Goal: Find specific page/section: Find specific page/section

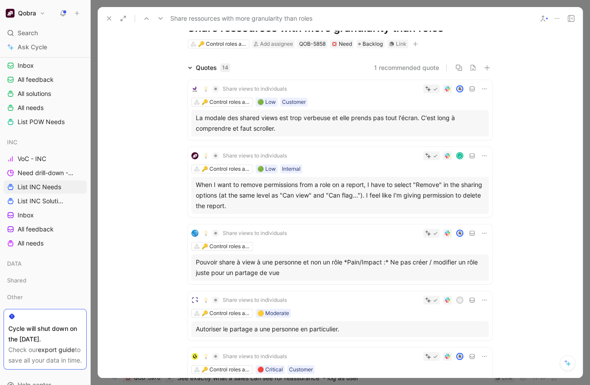
scroll to position [703, 0]
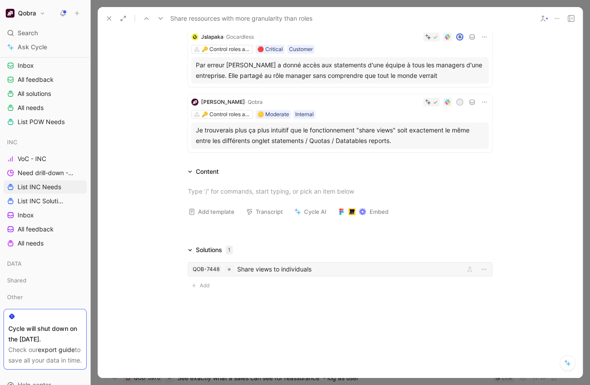
click at [266, 267] on div "Share views to individuals" at bounding box center [349, 269] width 224 height 11
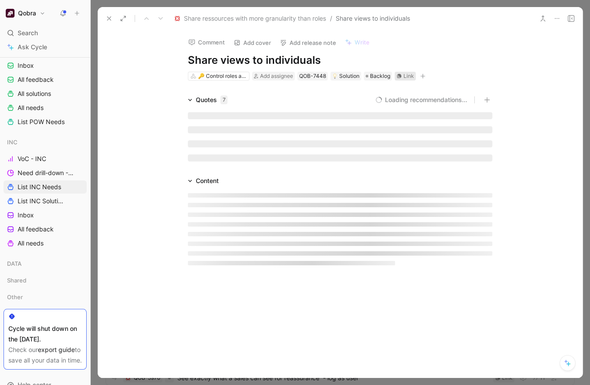
click at [402, 74] on div "Link" at bounding box center [405, 76] width 21 height 9
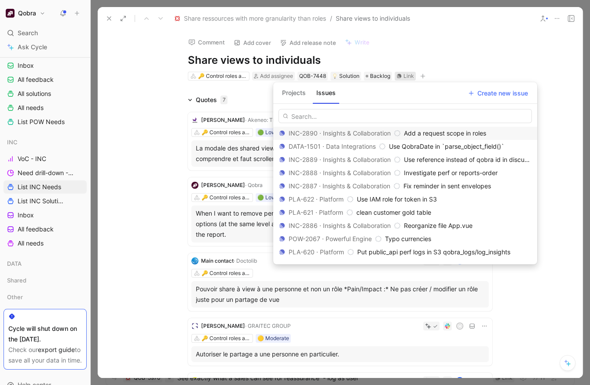
click at [292, 92] on button "Projects" at bounding box center [293, 93] width 31 height 14
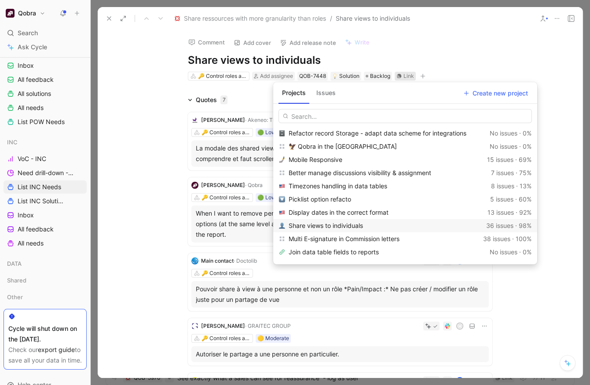
click at [328, 226] on span "Share views to individuals" at bounding box center [326, 225] width 74 height 7
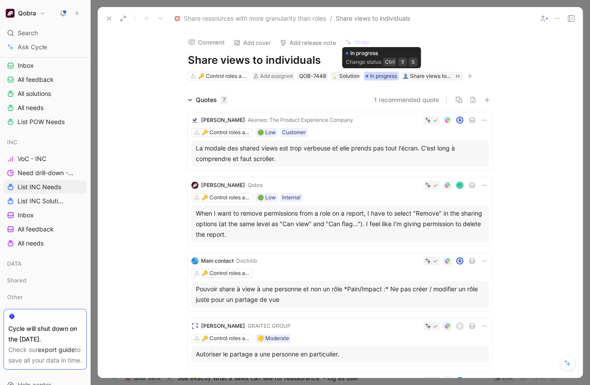
click at [383, 74] on span "In progress" at bounding box center [383, 76] width 27 height 9
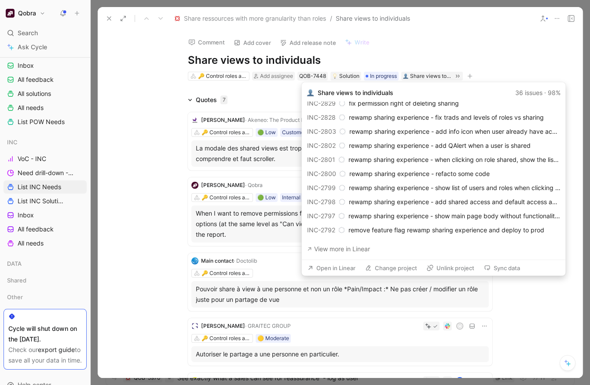
scroll to position [158, 0]
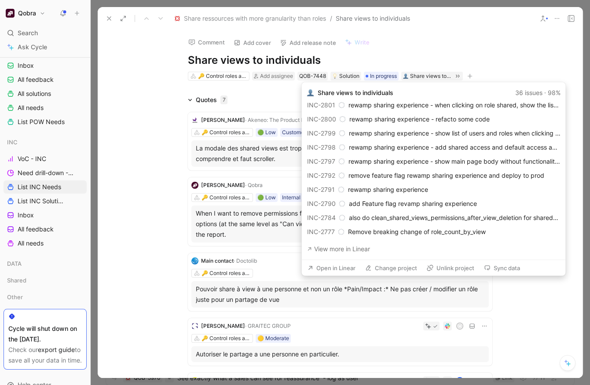
click at [342, 269] on button "Open in Linear" at bounding box center [331, 268] width 56 height 12
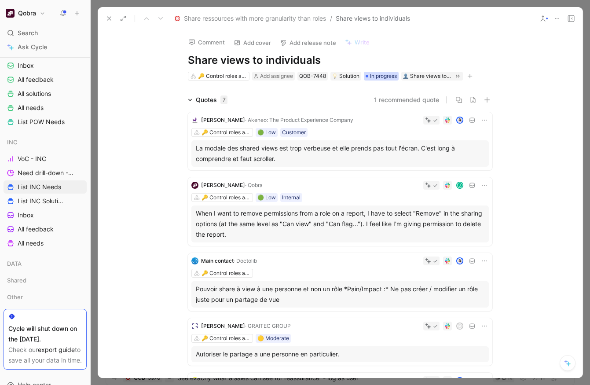
click at [389, 77] on span "In progress" at bounding box center [383, 76] width 27 height 9
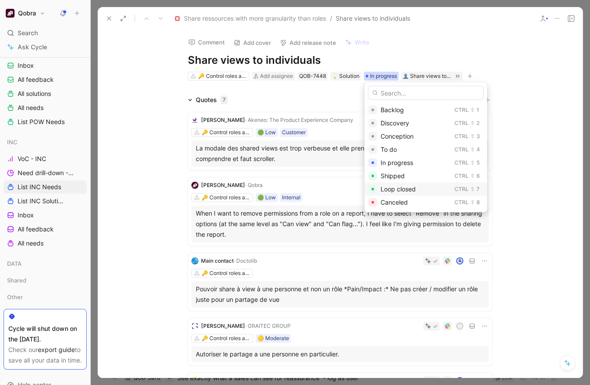
click at [379, 186] on div "Loop closed Ctrl ⇧ 7" at bounding box center [425, 189] width 123 height 13
